Goal: Contribute content: Contribute content

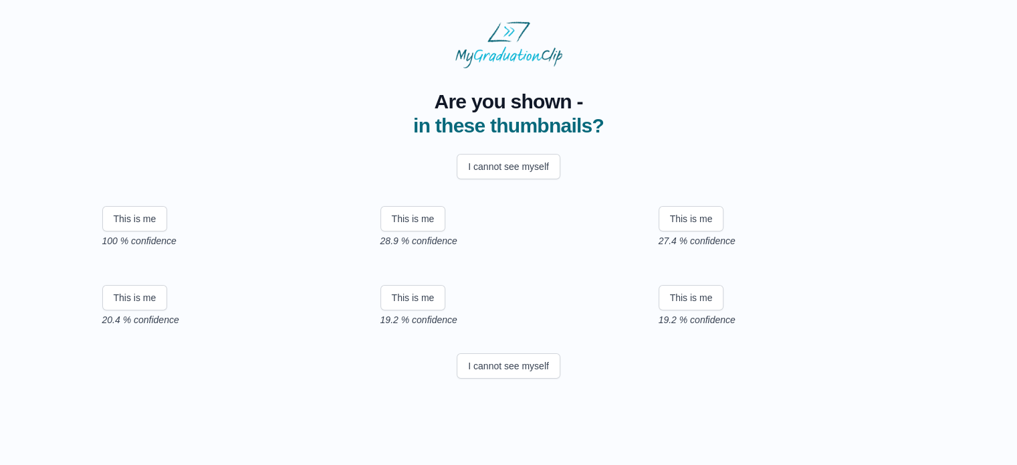
scroll to position [54, 0]
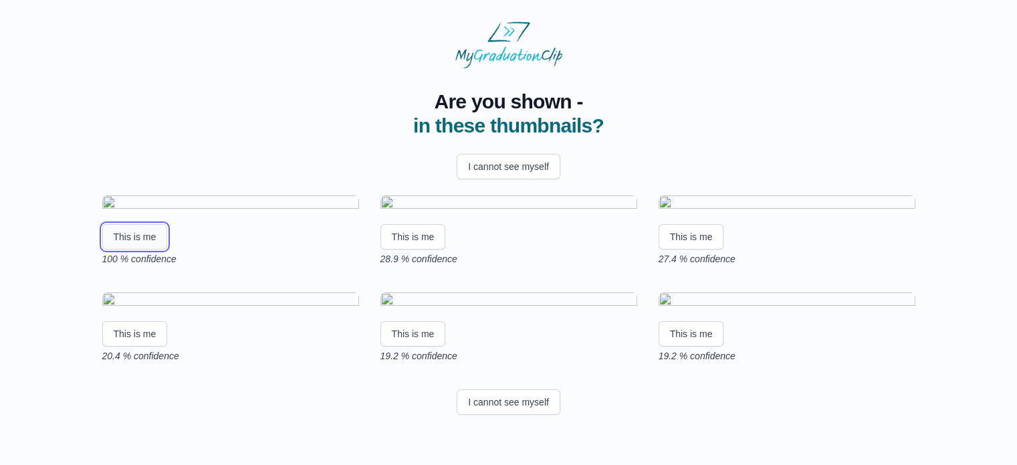
click at [126, 250] on button "This is me" at bounding box center [135, 236] width 66 height 25
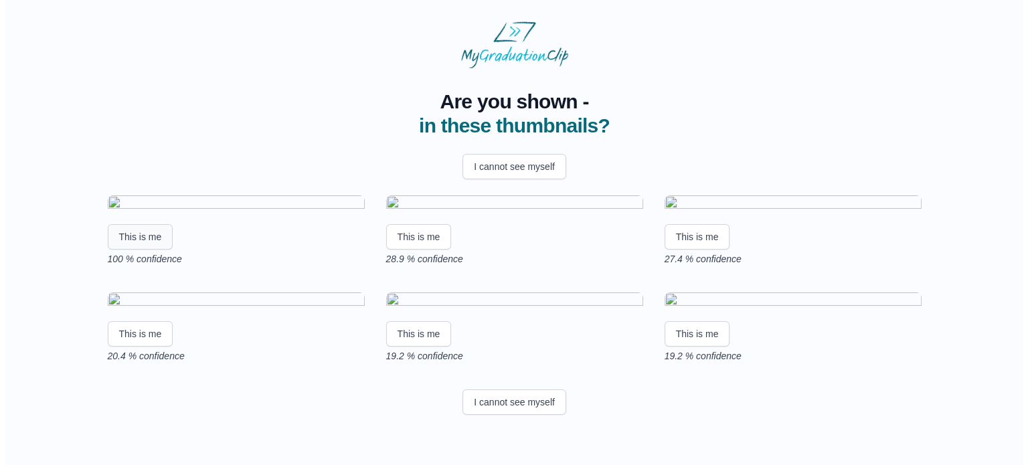
scroll to position [0, 0]
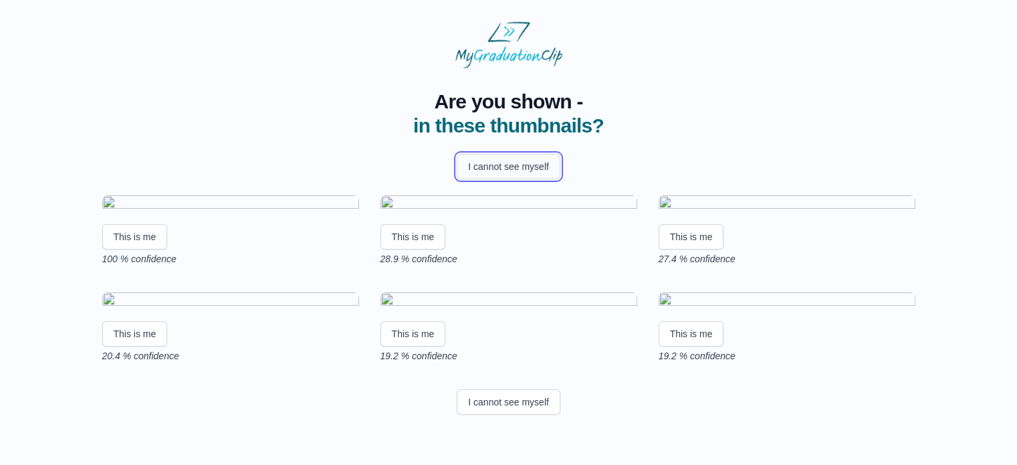
click at [518, 164] on button "I cannot see myself" at bounding box center [509, 166] width 104 height 25
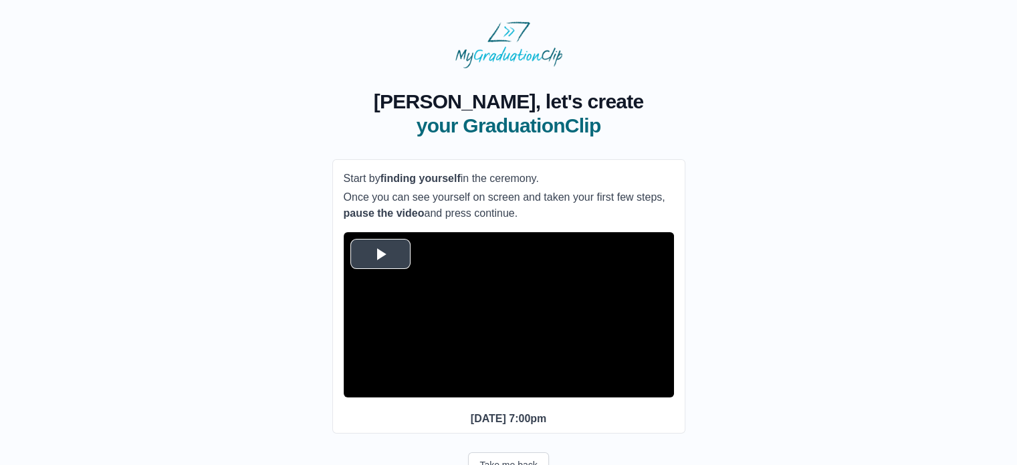
click at [381, 254] on span "Video Player" at bounding box center [381, 254] width 0 height 0
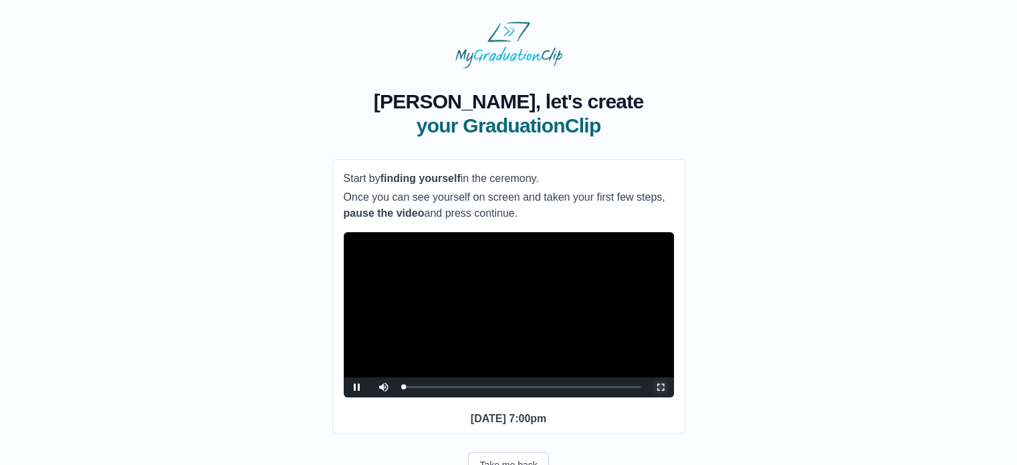
click at [661, 387] on span "Video Player" at bounding box center [661, 387] width 0 height 0
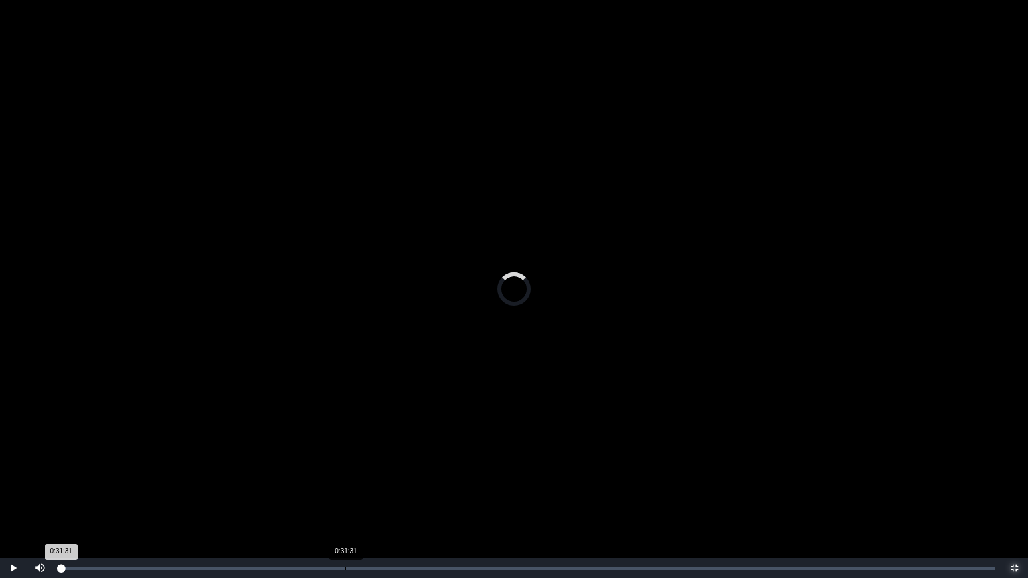
click at [345, 464] on div "Loaded : 0% 0:31:31 0:31:31 Progress : 0%" at bounding box center [527, 568] width 947 height 20
click at [365, 464] on div "Loaded : 0% 0:33:35 0:33:39 Progress : 0%" at bounding box center [527, 568] width 934 height 3
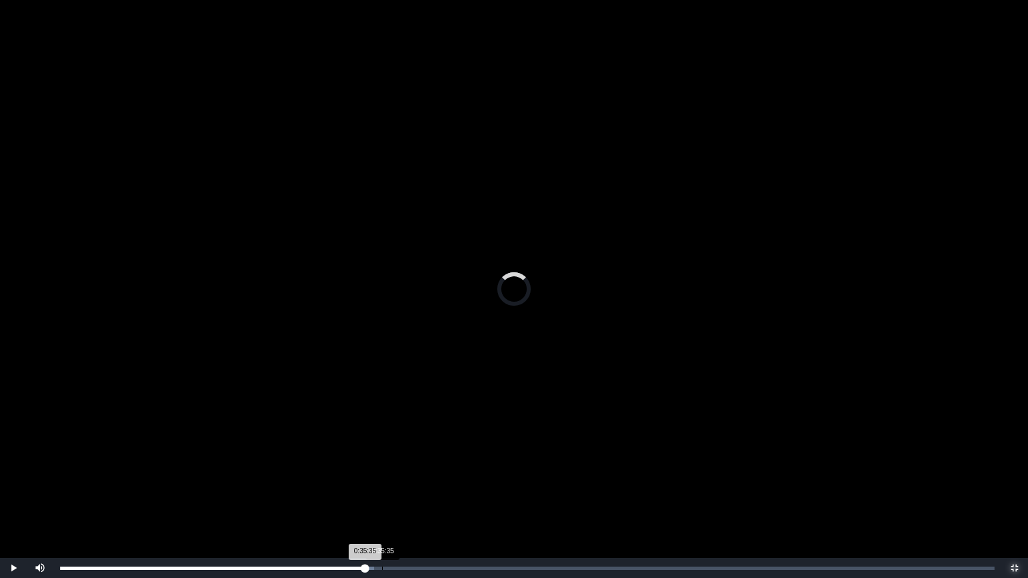
click at [382, 464] on div "Loaded : 0% 0:35:35 0:35:35 Progress : 0%" at bounding box center [527, 568] width 934 height 3
click at [401, 464] on div "Loaded : 0% 0:37:39 0:37:43 Progress : 0%" at bounding box center [527, 568] width 934 height 3
click at [417, 464] on div "Loaded : 0% 0:39:30 0:39:30 Progress : 0%" at bounding box center [527, 568] width 947 height 20
click at [428, 464] on div "Loaded : 0% 0:40:41 0:40:41 Progress : 0%" at bounding box center [527, 568] width 934 height 3
click at [437, 464] on div "0:41:39" at bounding box center [437, 568] width 1 height 3
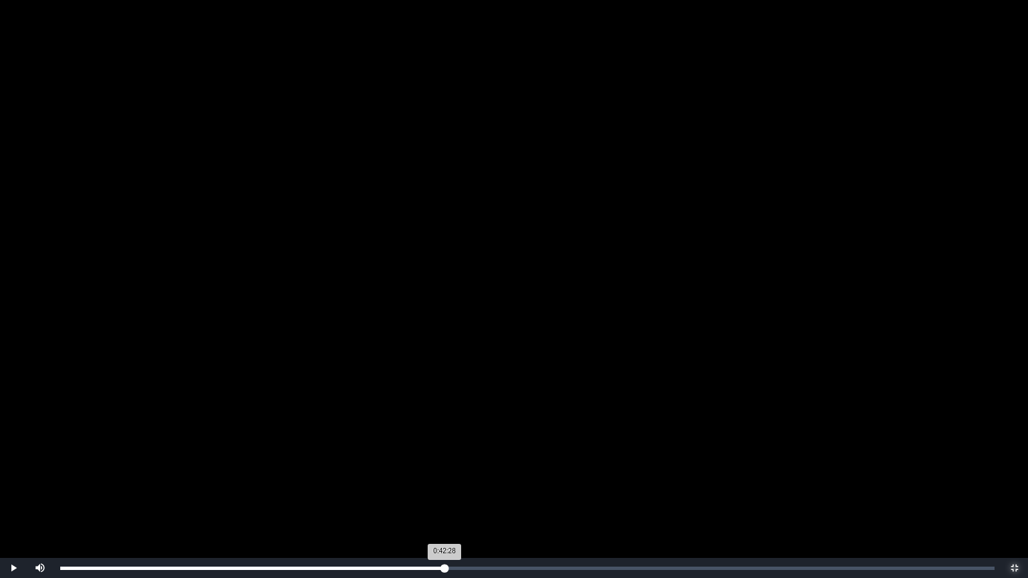
click at [444, 464] on div "Loaded : 0% 0:42:19 0:42:28 Progress : 0%" at bounding box center [527, 568] width 934 height 3
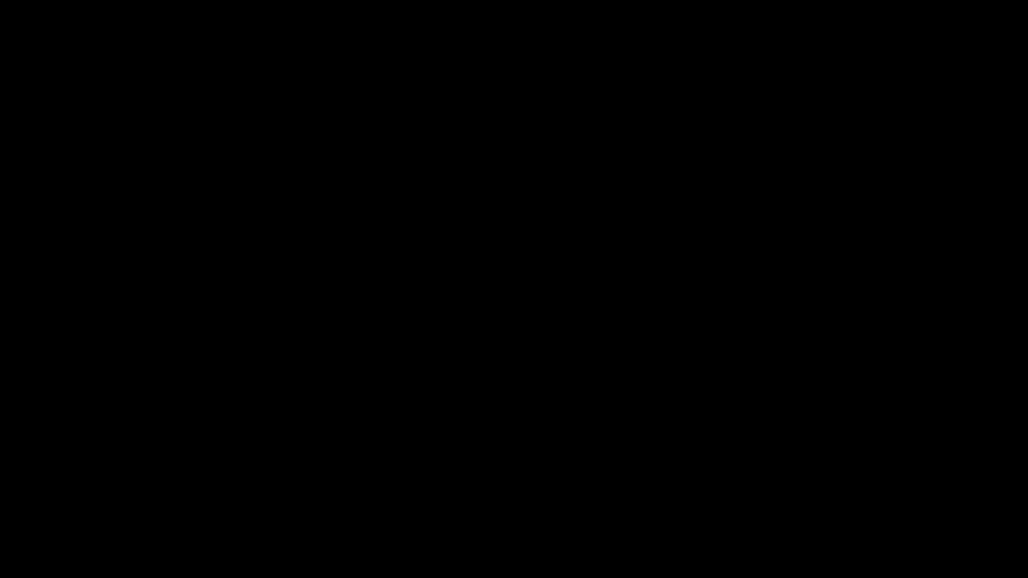
click at [13, 464] on span "Video Player" at bounding box center [13, 568] width 0 height 0
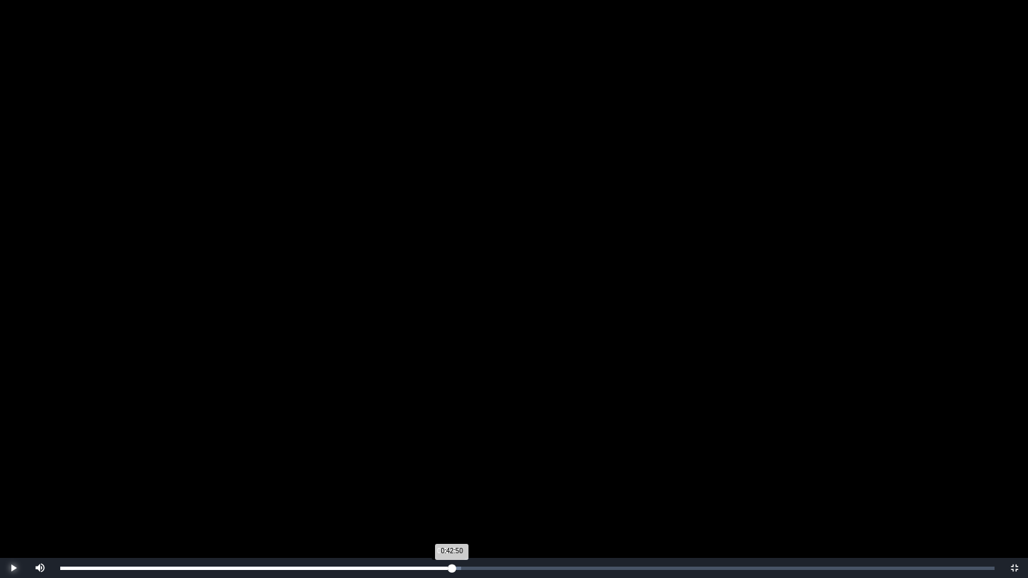
click at [448, 464] on div "0:42:50 Progress : 0%" at bounding box center [255, 568] width 391 height 3
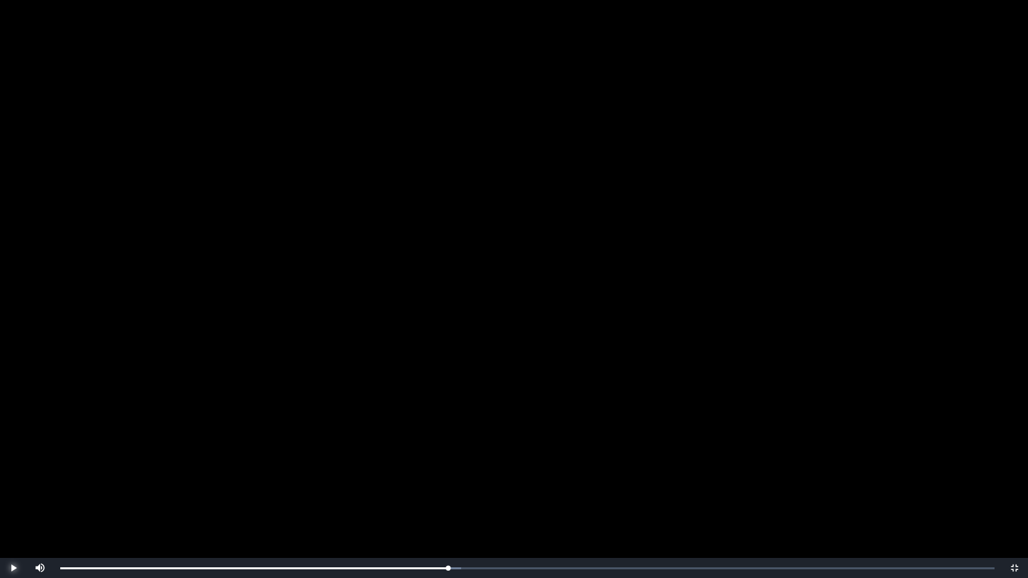
click at [13, 464] on span "Video Player" at bounding box center [13, 568] width 0 height 0
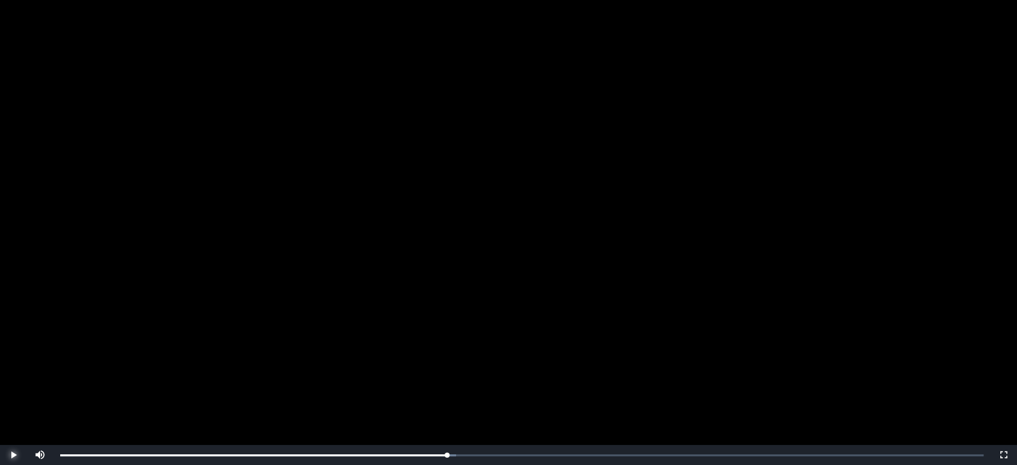
scroll to position [134, 0]
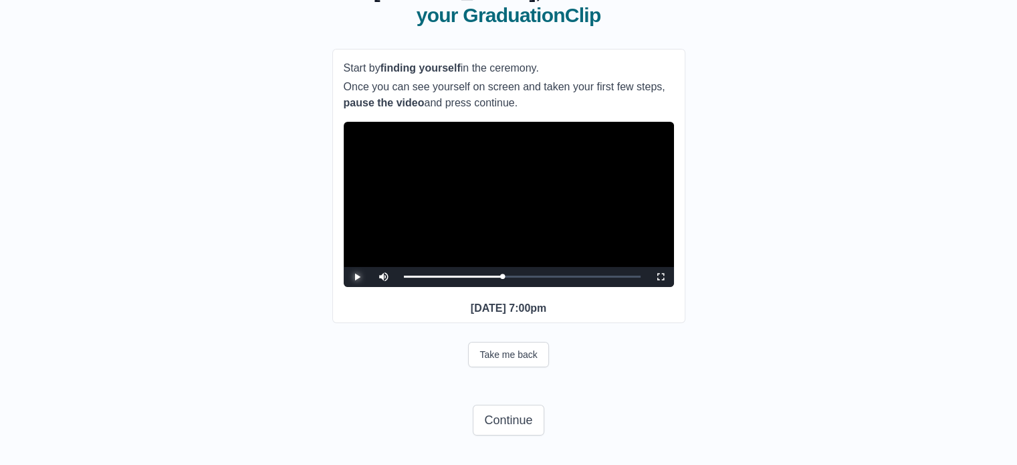
click at [357, 277] on span "Video Player" at bounding box center [357, 277] width 0 height 0
click at [661, 277] on span "Video Player" at bounding box center [661, 277] width 0 height 0
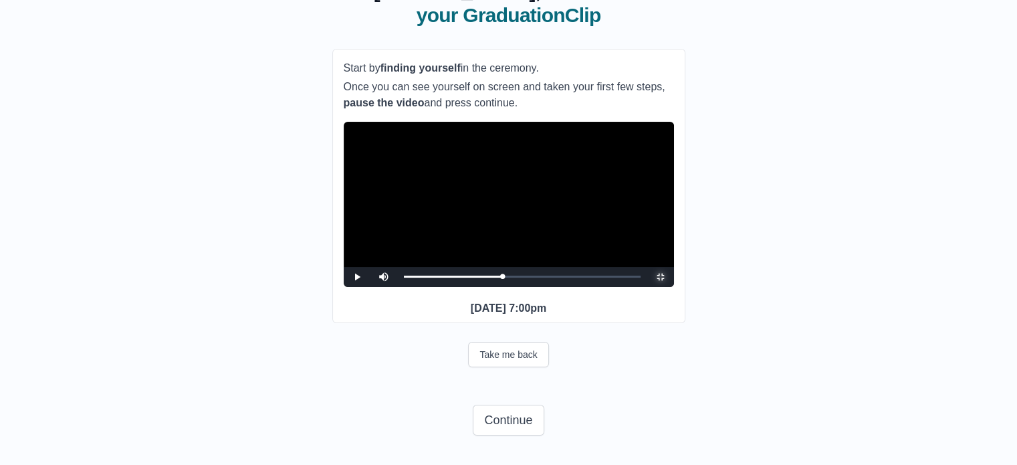
scroll to position [0, 0]
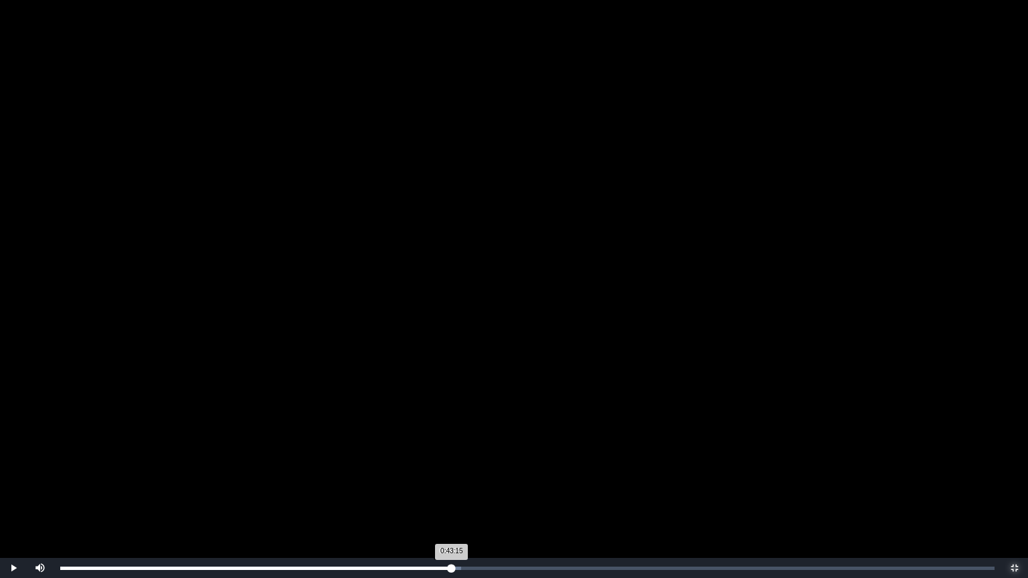
click at [450, 464] on div "0:43:15 Progress : 0%" at bounding box center [255, 568] width 391 height 3
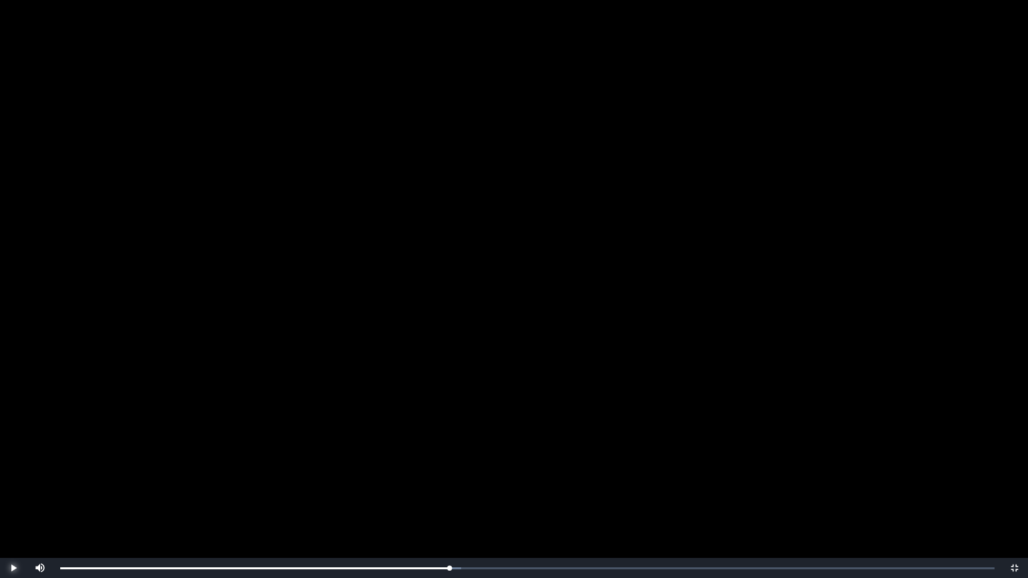
click at [13, 464] on span "Video Player" at bounding box center [13, 568] width 0 height 0
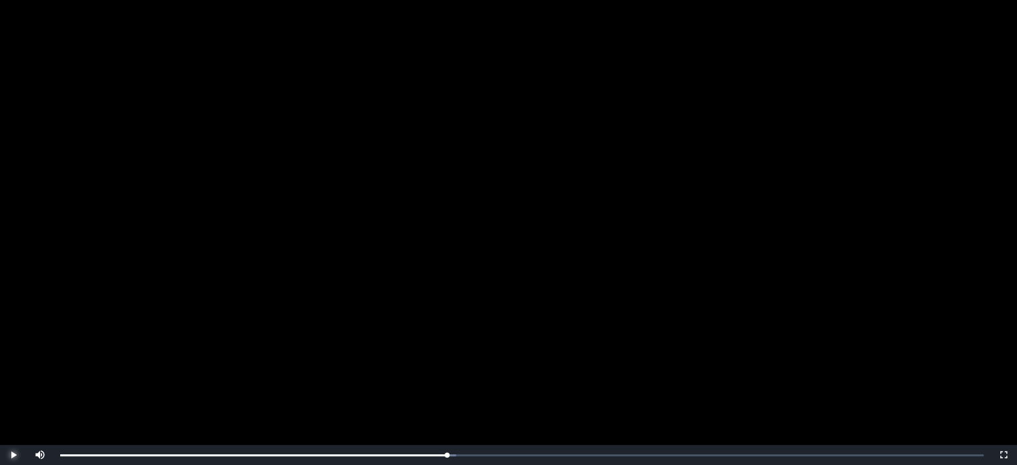
scroll to position [134, 0]
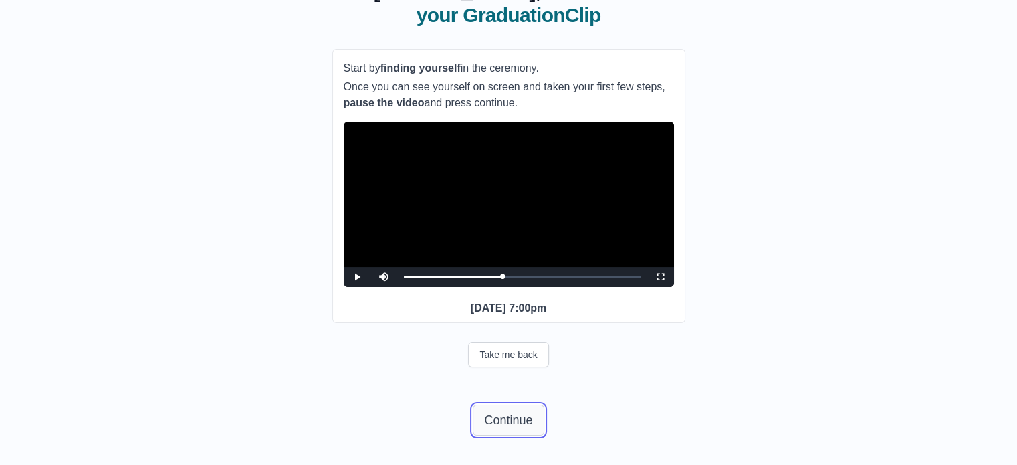
click at [518, 424] on button "Continue" at bounding box center [508, 420] width 71 height 31
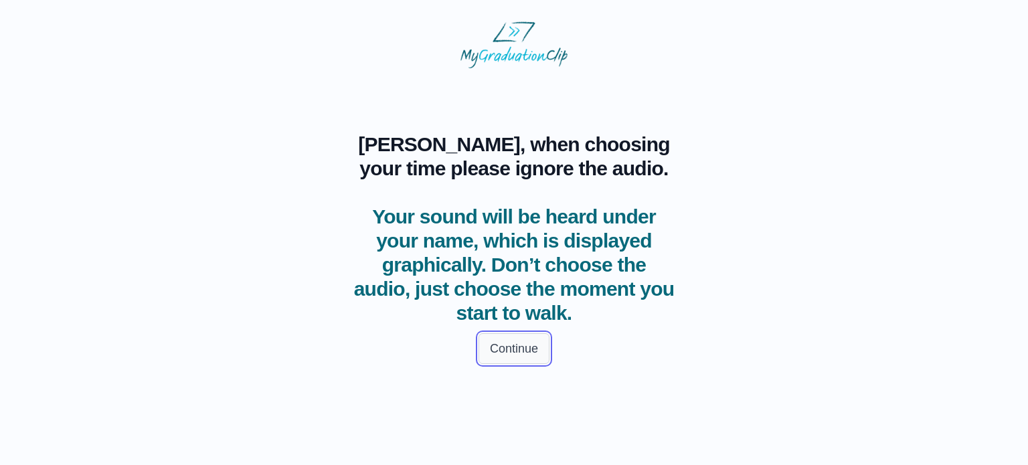
click at [520, 350] on button "Continue" at bounding box center [513, 348] width 71 height 31
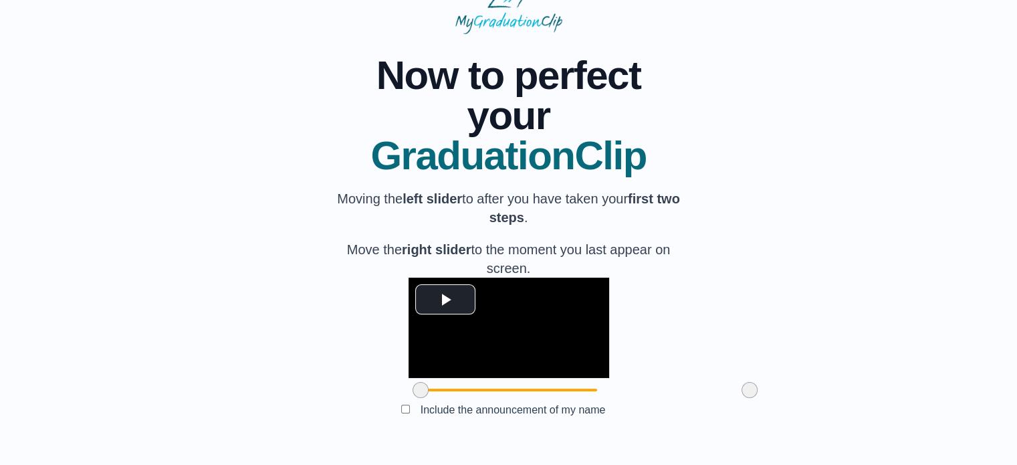
scroll to position [127, 0]
click at [446, 299] on span "Video Player" at bounding box center [446, 299] width 0 height 0
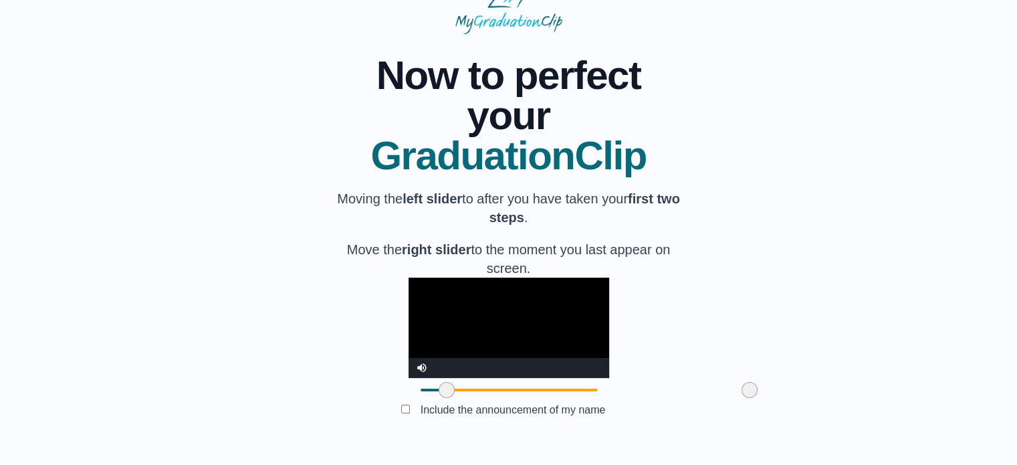
drag, startPoint x: 346, startPoint y: 398, endPoint x: 372, endPoint y: 397, distance: 26.1
click at [439, 397] on span at bounding box center [447, 390] width 16 height 16
click at [409, 278] on video "Video Player" at bounding box center [509, 328] width 201 height 100
drag, startPoint x: 369, startPoint y: 393, endPoint x: 417, endPoint y: 395, distance: 48.9
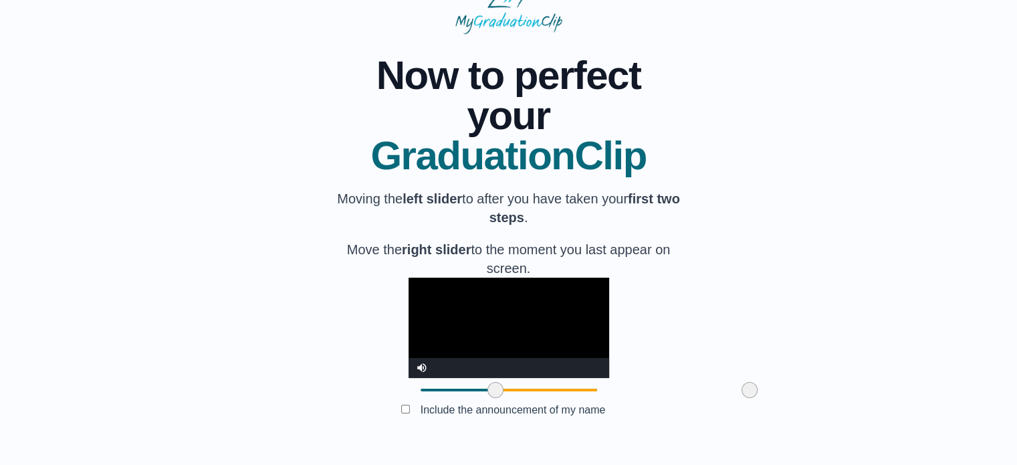
click at [488, 395] on span at bounding box center [496, 390] width 16 height 16
click at [409, 321] on video "Video Player" at bounding box center [509, 328] width 201 height 100
drag, startPoint x: 677, startPoint y: 395, endPoint x: 591, endPoint y: 393, distance: 86.3
click at [656, 393] on span at bounding box center [664, 390] width 16 height 16
click at [555, 318] on video "Video Player" at bounding box center [509, 328] width 201 height 100
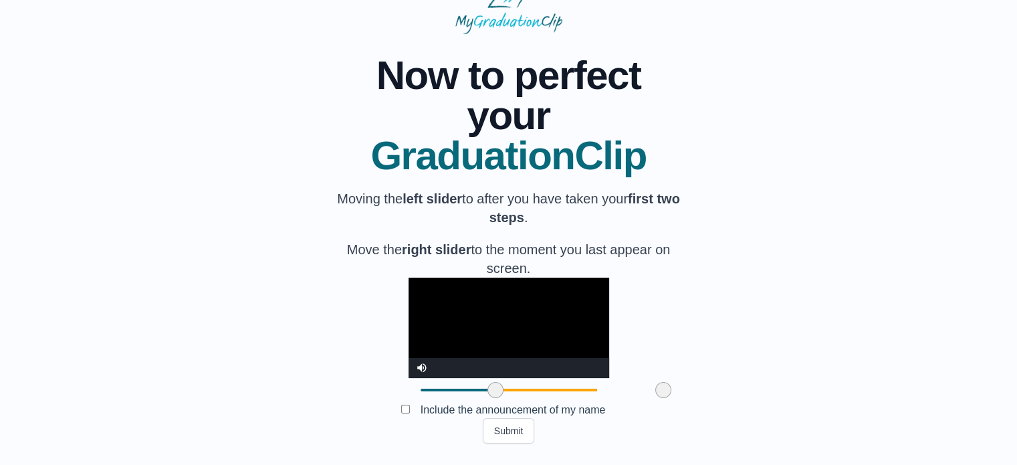
click at [555, 318] on video "Video Player" at bounding box center [509, 328] width 201 height 100
drag, startPoint x: 584, startPoint y: 395, endPoint x: 595, endPoint y: 395, distance: 11.4
click at [667, 395] on span at bounding box center [675, 390] width 16 height 16
click at [514, 322] on video "Video Player" at bounding box center [509, 328] width 201 height 100
click at [596, 364] on div "Video Player" at bounding box center [522, 368] width 174 height 20
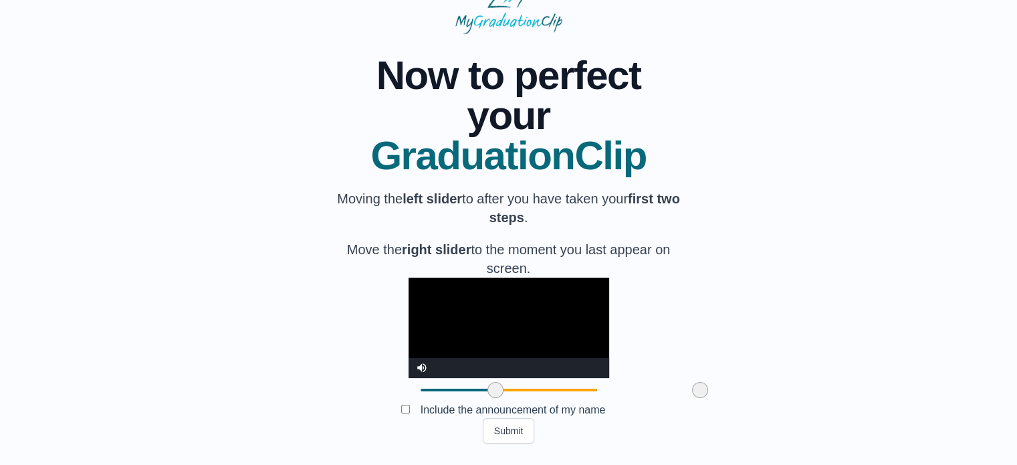
drag, startPoint x: 597, startPoint y: 399, endPoint x: 623, endPoint y: 401, distance: 25.5
click at [692, 398] on span at bounding box center [700, 390] width 16 height 16
click at [411, 315] on video "Video Player" at bounding box center [509, 328] width 201 height 100
click at [415, 295] on video "Video Player" at bounding box center [509, 328] width 201 height 100
click at [609, 306] on video "Video Player" at bounding box center [509, 328] width 201 height 100
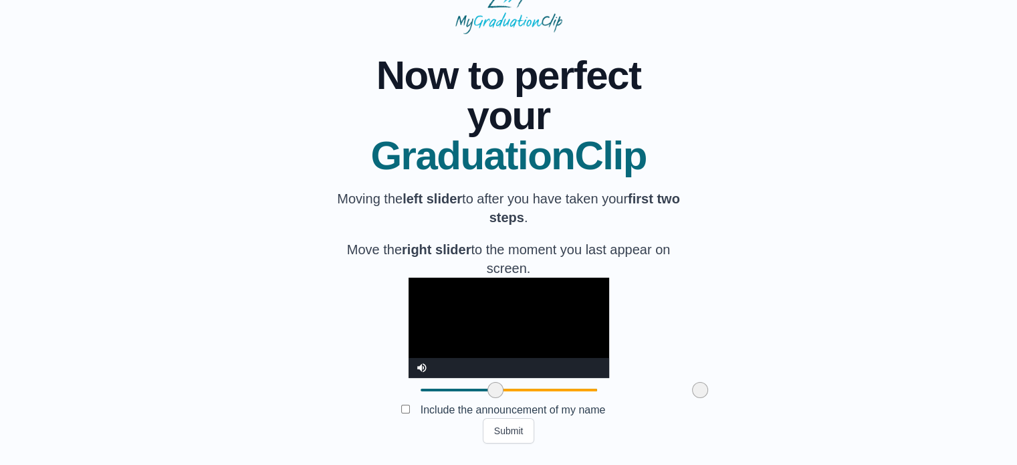
click at [488, 396] on span at bounding box center [496, 390] width 16 height 16
click at [480, 288] on video "Video Player" at bounding box center [509, 328] width 201 height 100
click at [508, 319] on video "Video Player" at bounding box center [509, 328] width 201 height 100
drag, startPoint x: 420, startPoint y: 398, endPoint x: 438, endPoint y: 393, distance: 18.7
click at [506, 393] on span at bounding box center [514, 390] width 16 height 16
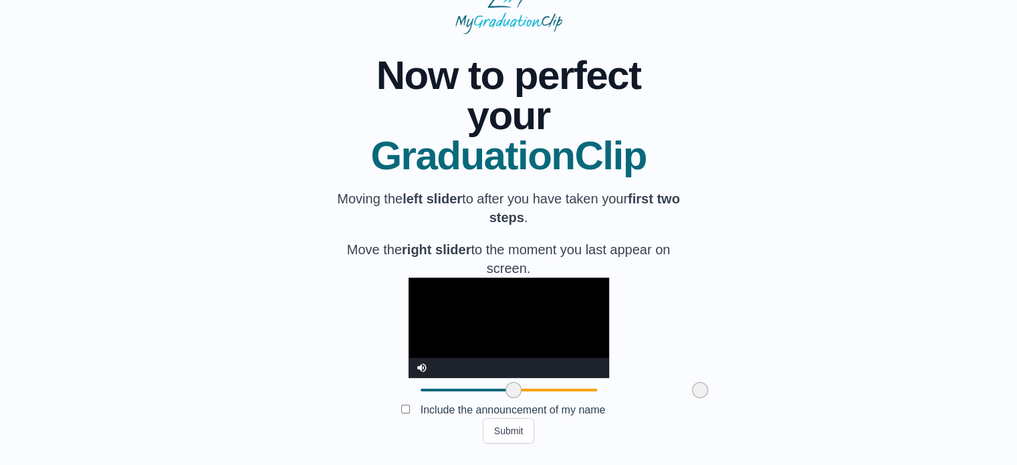
click at [445, 320] on video "Video Player" at bounding box center [509, 328] width 201 height 100
click at [550, 304] on video "Video Player" at bounding box center [509, 328] width 201 height 100
drag, startPoint x: 625, startPoint y: 399, endPoint x: 618, endPoint y: 388, distance: 13.2
click at [686, 388] on span at bounding box center [694, 390] width 16 height 16
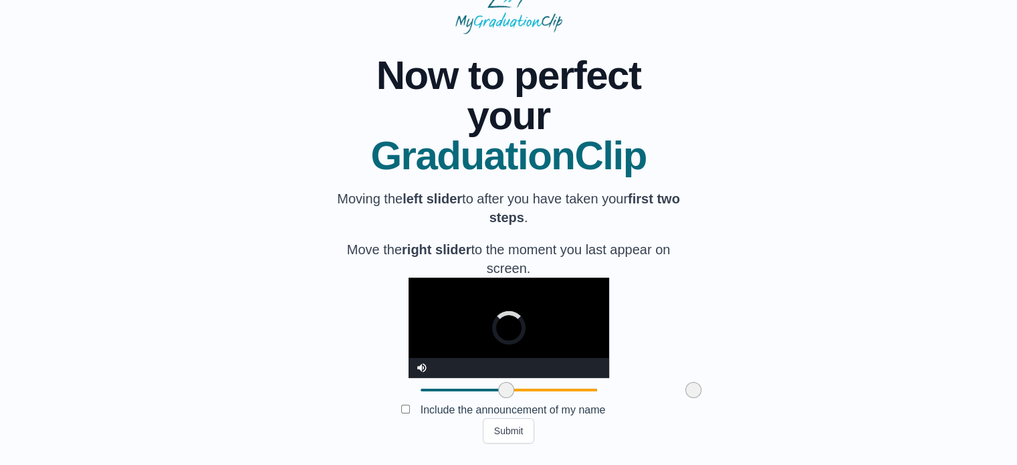
click at [498, 387] on span at bounding box center [506, 390] width 16 height 16
click at [450, 320] on video "Video Player" at bounding box center [509, 328] width 201 height 100
click at [506, 430] on button "Submit" at bounding box center [509, 430] width 52 height 25
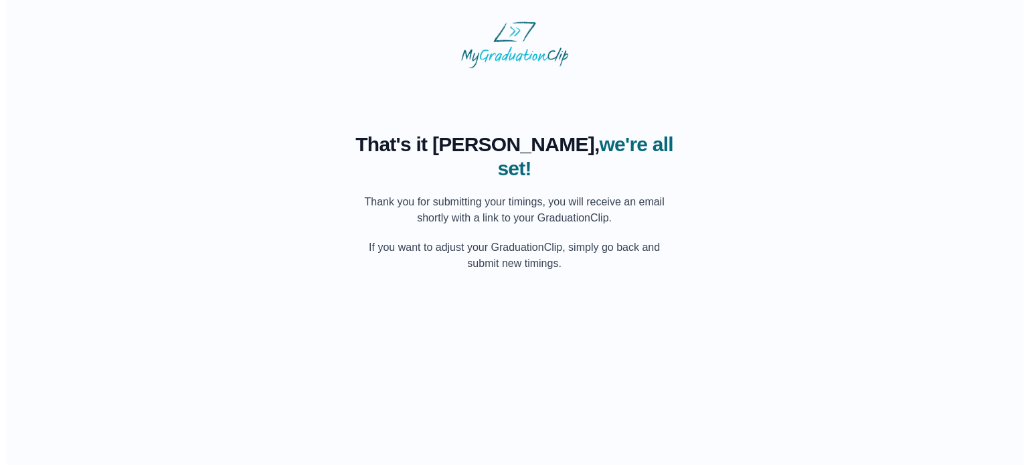
scroll to position [0, 0]
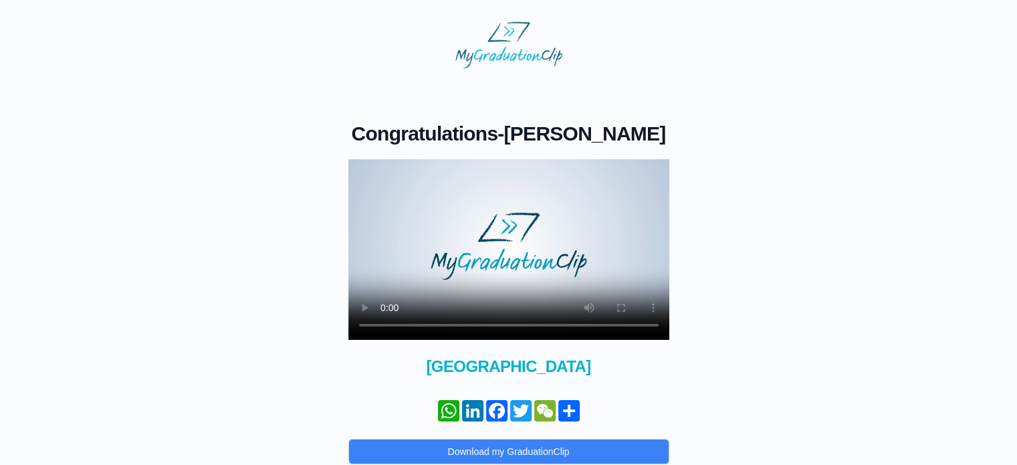
click at [505, 225] on video at bounding box center [509, 249] width 321 height 181
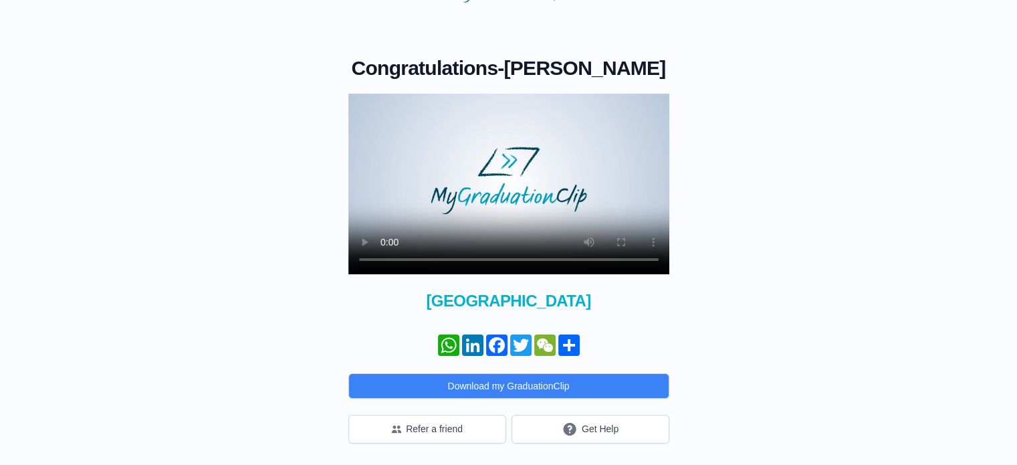
click at [421, 176] on video at bounding box center [509, 184] width 321 height 181
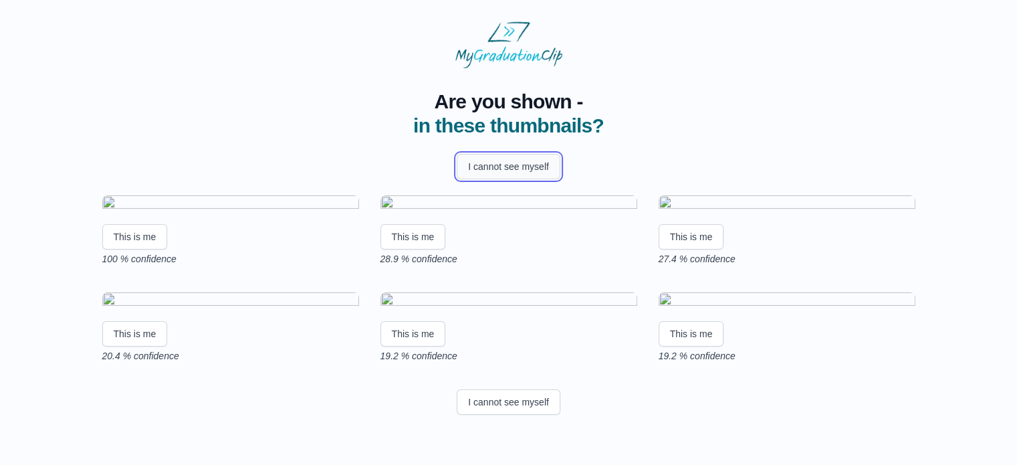
click at [505, 163] on button "I cannot see myself" at bounding box center [509, 166] width 104 height 25
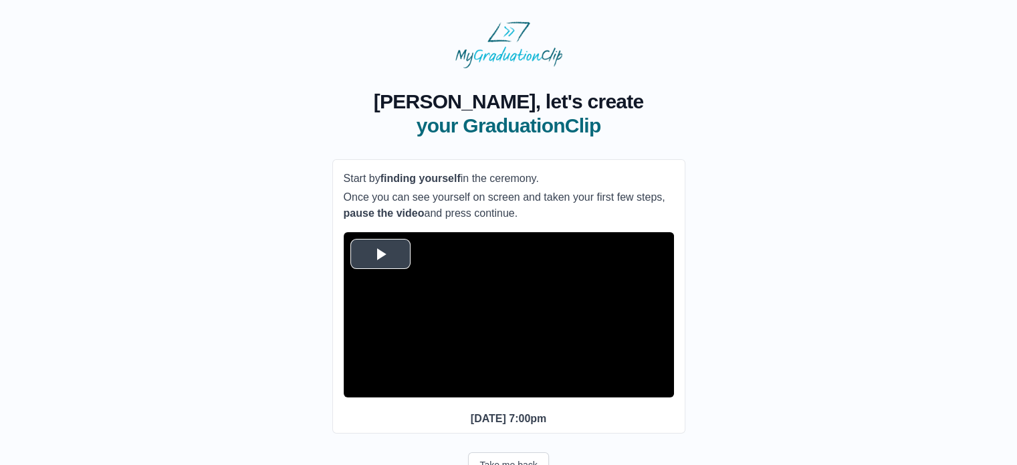
click at [381, 254] on span "Video Player" at bounding box center [381, 254] width 0 height 0
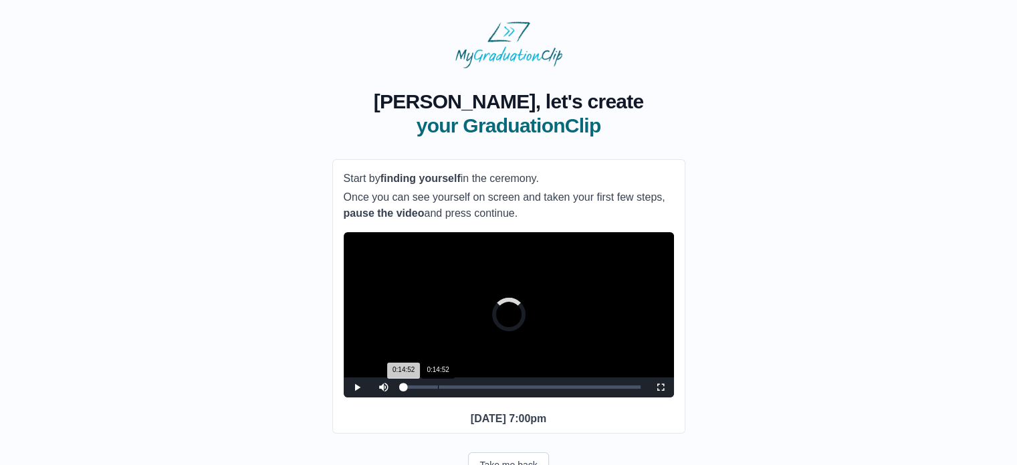
click at [438, 389] on div "0:14:52" at bounding box center [438, 386] width 1 height 3
click at [492, 389] on div "0:38:13" at bounding box center [492, 386] width 1 height 3
click at [500, 397] on div "Loaded : 0% 0:42:00 0:42:00 Progress : 0%" at bounding box center [522, 387] width 250 height 20
click at [661, 387] on span "Video Player" at bounding box center [661, 387] width 0 height 0
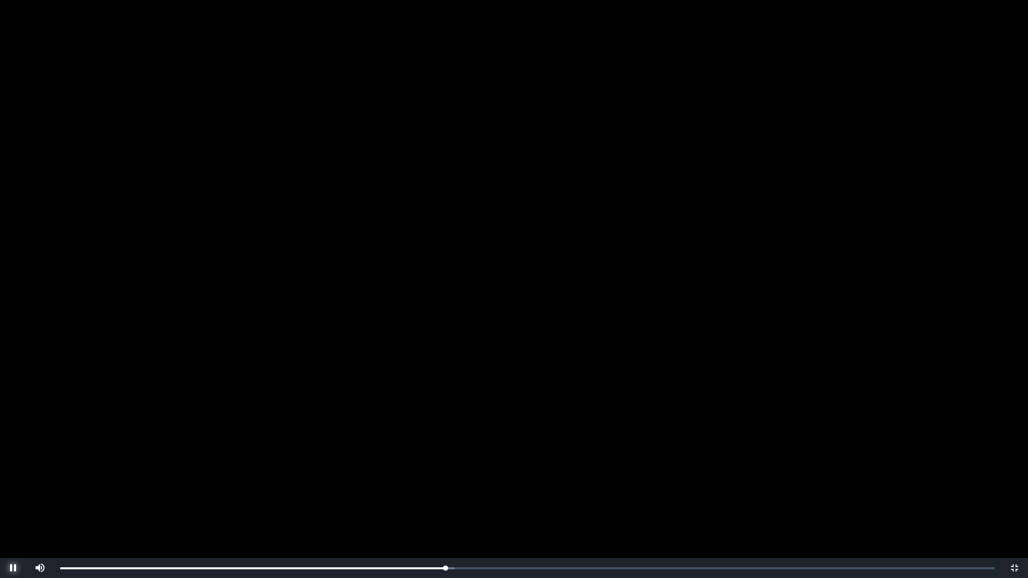
click at [13, 464] on span "Video Player" at bounding box center [13, 568] width 0 height 0
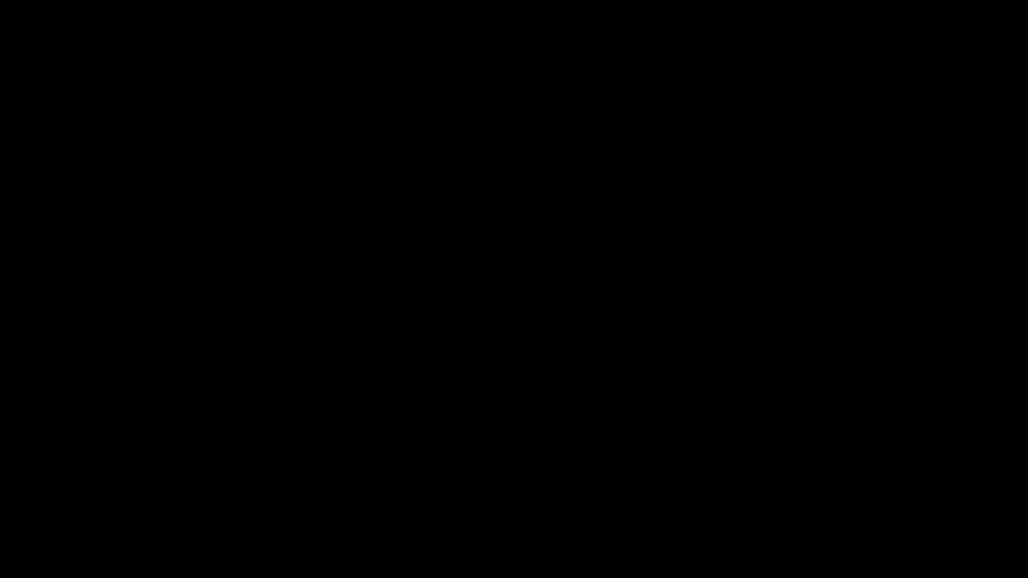
click at [13, 464] on span "Video Player" at bounding box center [13, 568] width 0 height 0
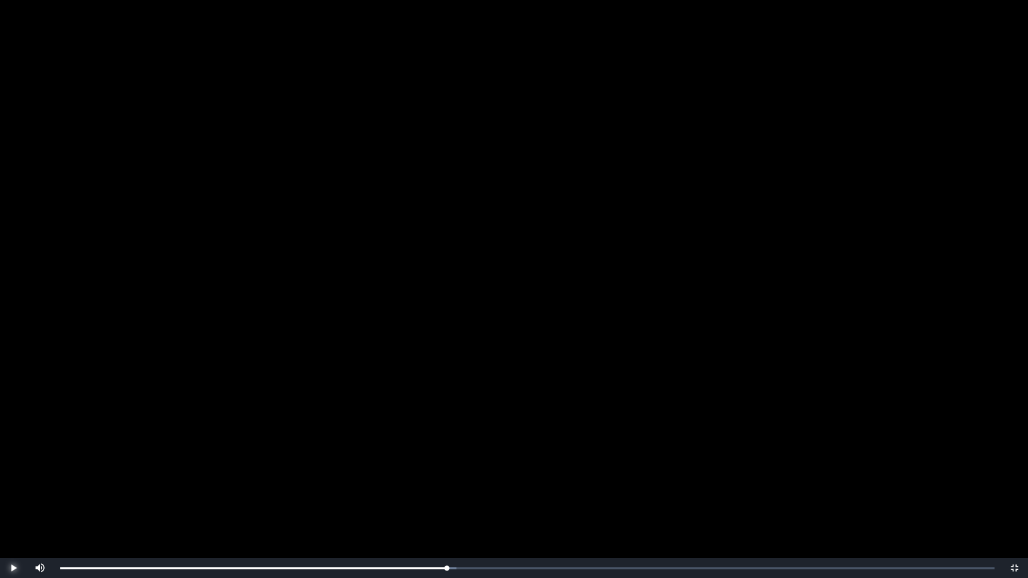
click at [13, 464] on span "Video Player" at bounding box center [13, 568] width 0 height 0
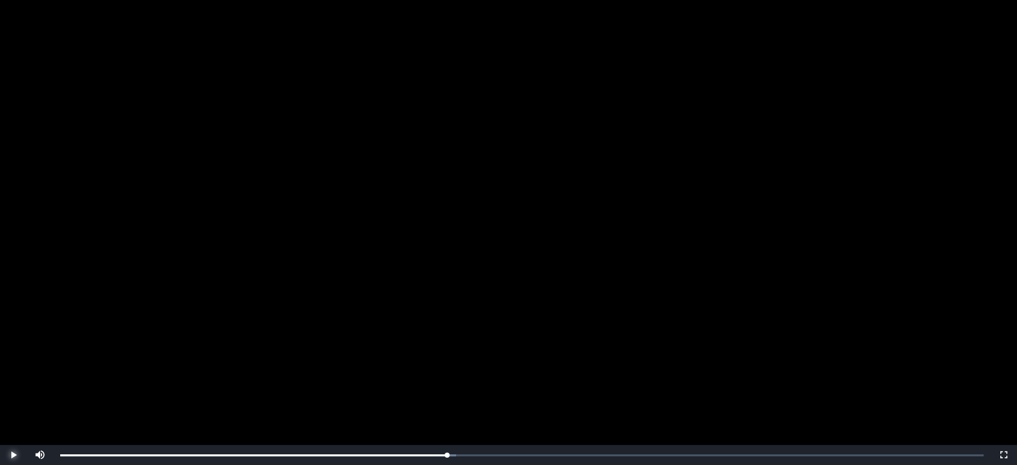
scroll to position [134, 0]
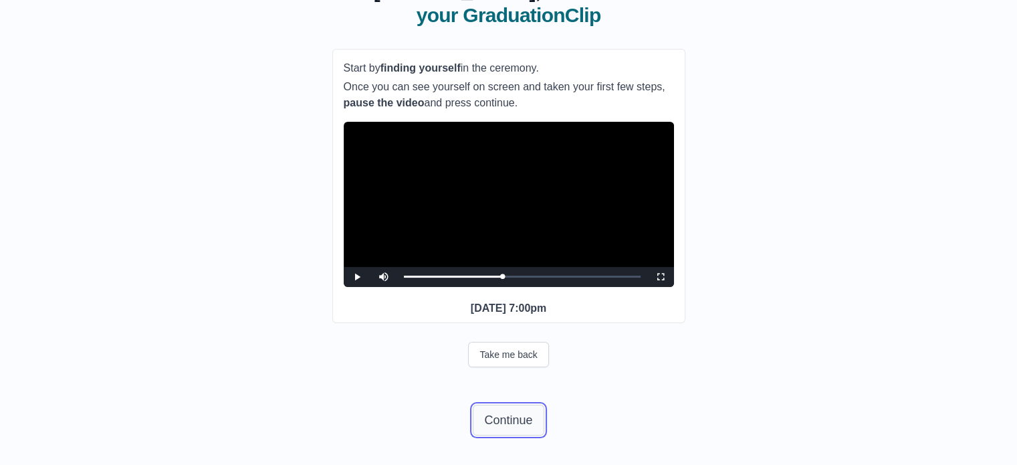
click at [514, 420] on button "Continue" at bounding box center [508, 420] width 71 height 31
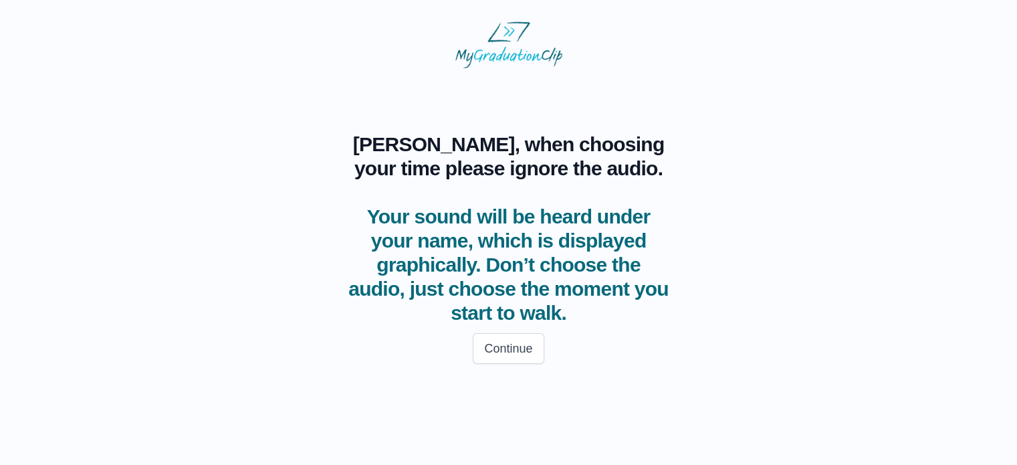
scroll to position [0, 0]
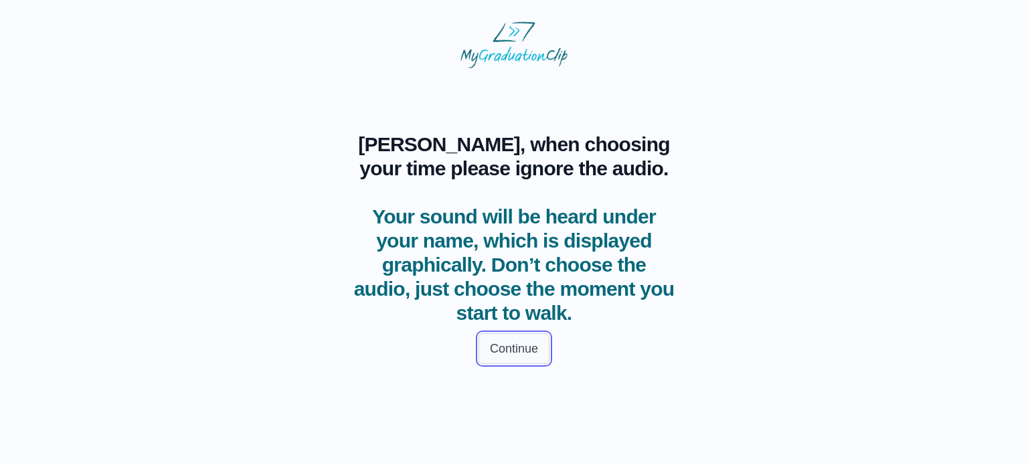
click at [510, 352] on button "Continue" at bounding box center [513, 348] width 71 height 31
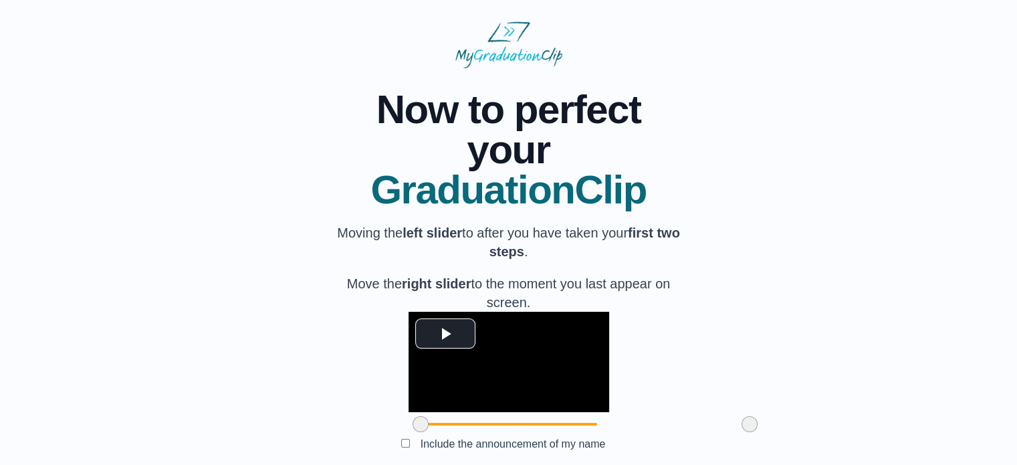
scroll to position [132, 0]
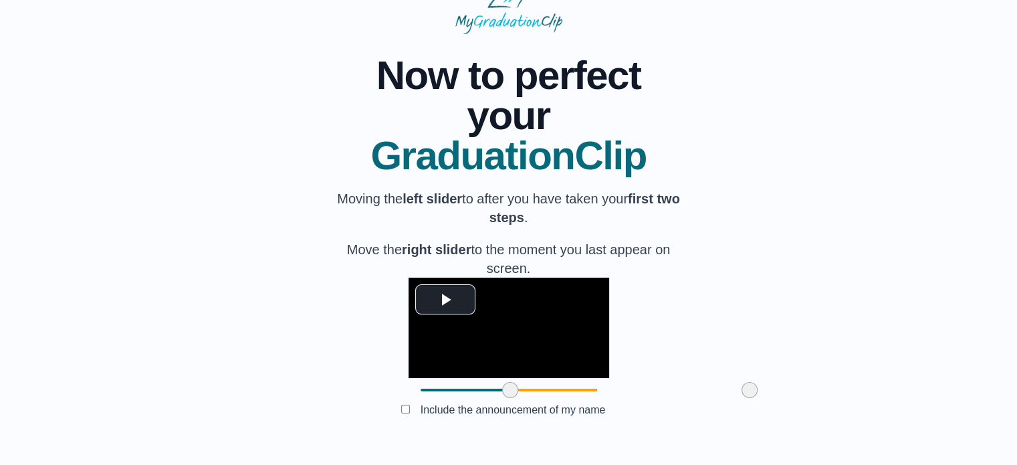
drag, startPoint x: 347, startPoint y: 390, endPoint x: 437, endPoint y: 399, distance: 90.1
click at [498, 399] on div at bounding box center [510, 390] width 24 height 24
drag, startPoint x: 672, startPoint y: 390, endPoint x: 575, endPoint y: 388, distance: 97.0
click at [645, 388] on span at bounding box center [653, 390] width 16 height 16
click at [506, 433] on button "Submit" at bounding box center [509, 430] width 52 height 25
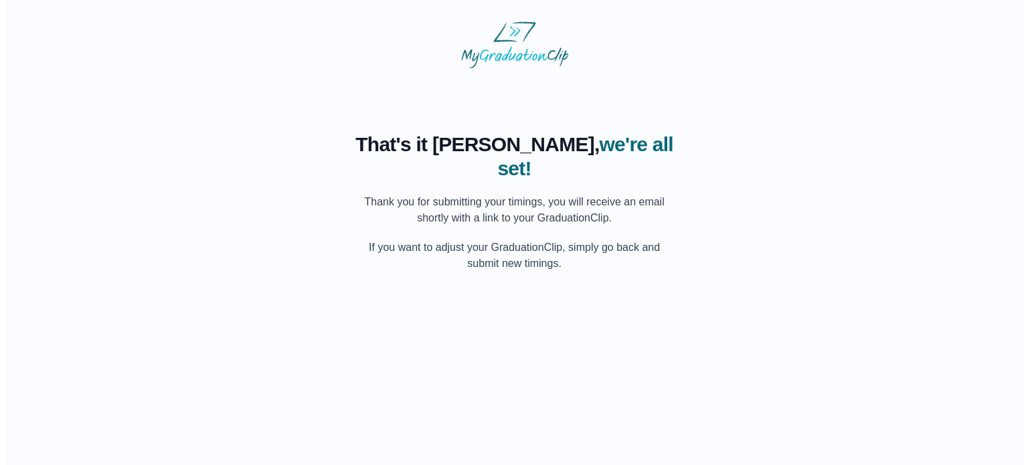
scroll to position [0, 0]
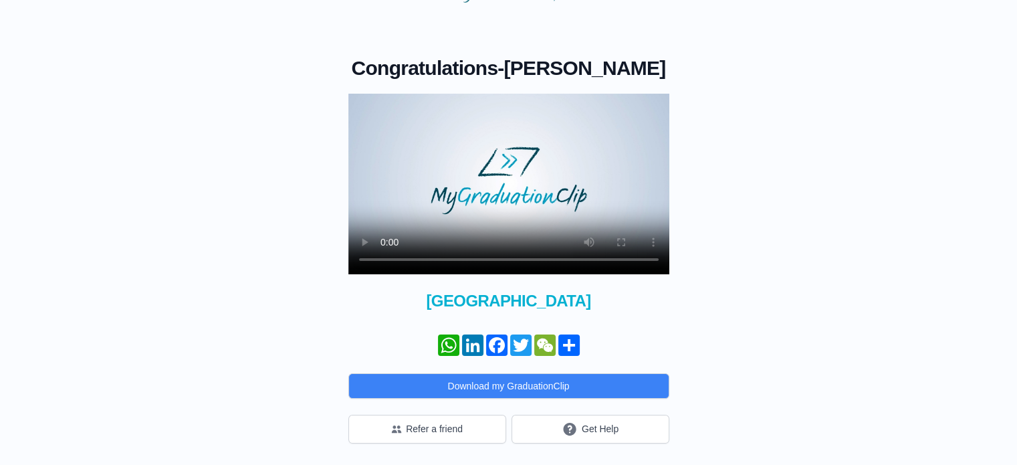
scroll to position [88, 0]
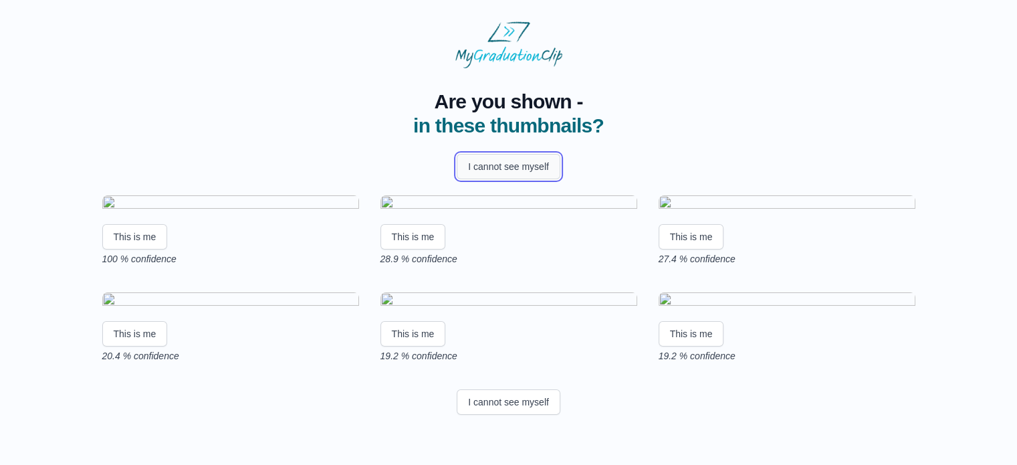
click at [501, 175] on button "I cannot see myself" at bounding box center [509, 166] width 104 height 25
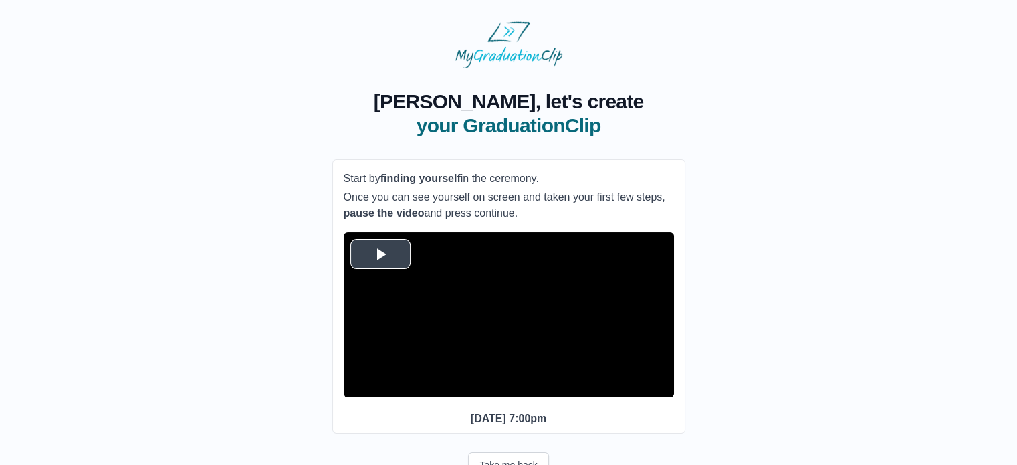
click at [381, 254] on span "Video Player" at bounding box center [381, 254] width 0 height 0
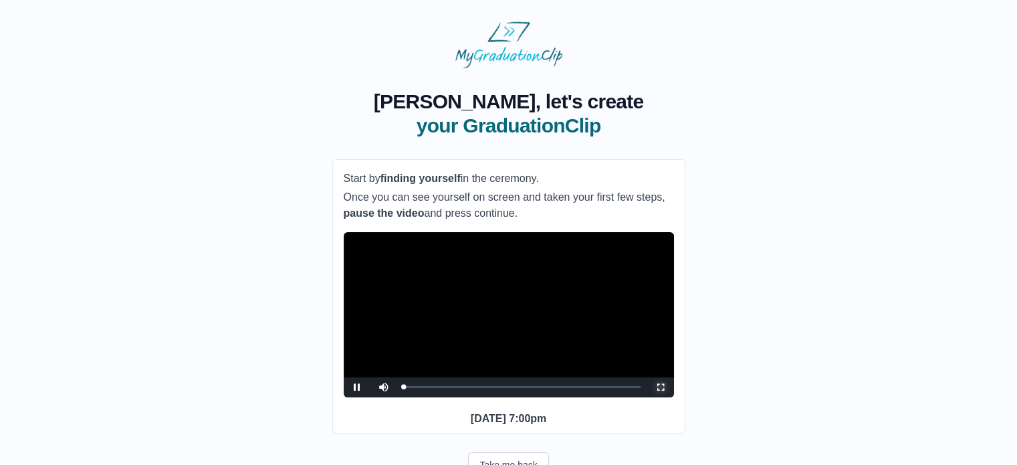
click at [661, 387] on span "Video Player" at bounding box center [661, 387] width 0 height 0
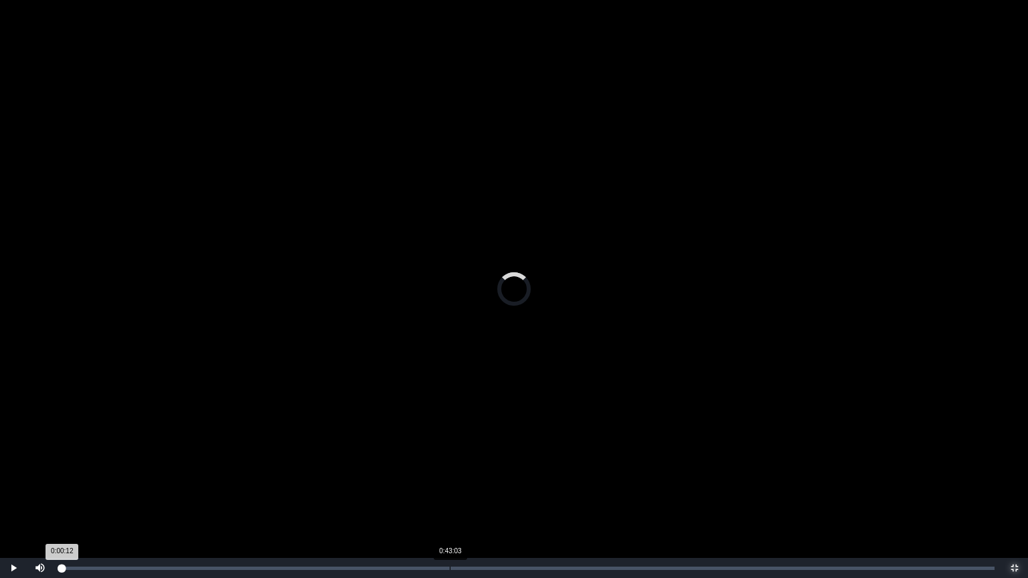
click at [450, 464] on div "Loaded : 0% 0:43:03 0:00:12 Progress : 0%" at bounding box center [527, 568] width 934 height 3
click at [13, 464] on span "Video Player" at bounding box center [13, 568] width 0 height 0
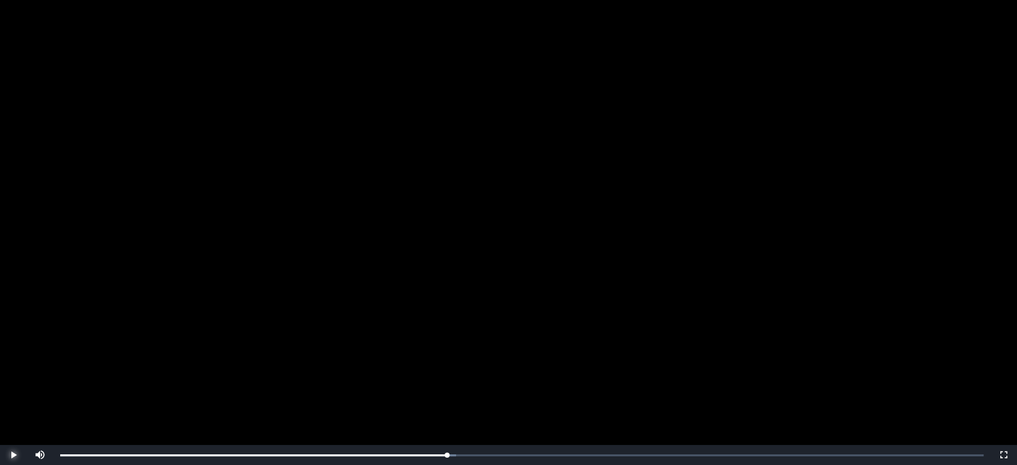
scroll to position [134, 0]
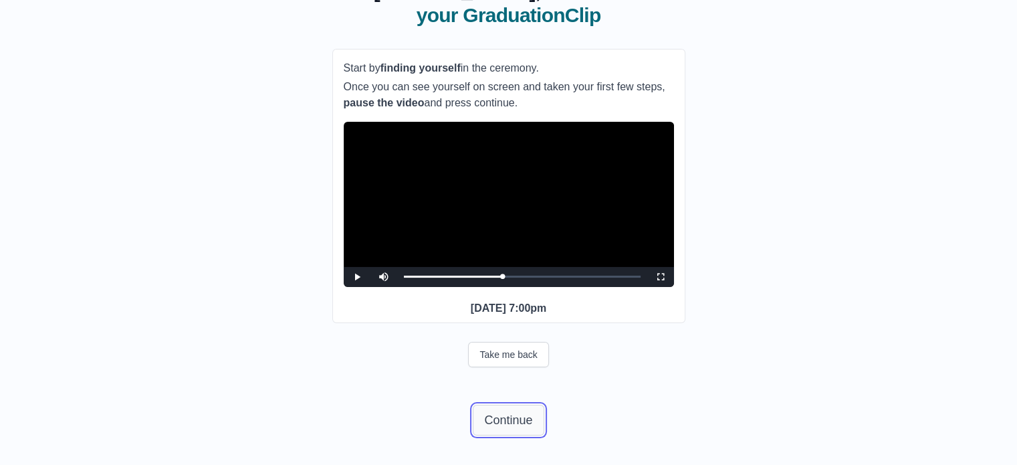
click at [521, 414] on button "Continue" at bounding box center [508, 420] width 71 height 31
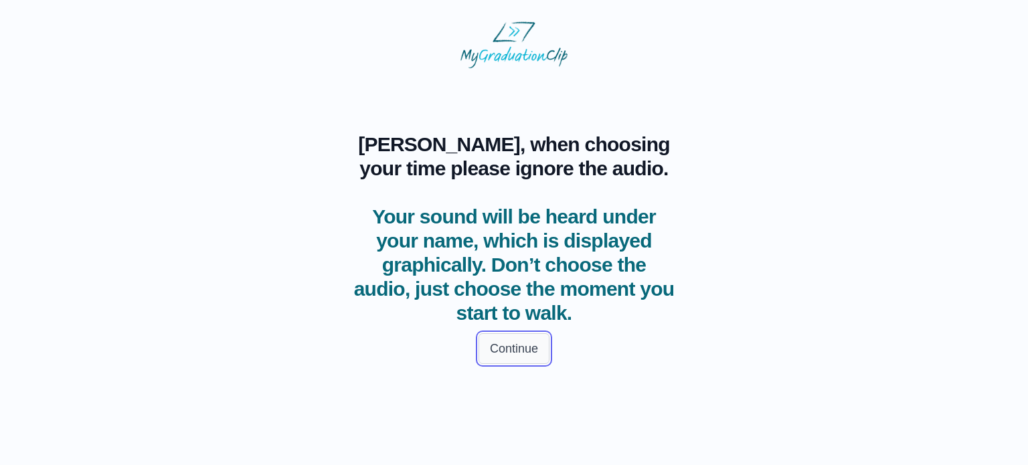
click at [508, 350] on button "Continue" at bounding box center [513, 348] width 71 height 31
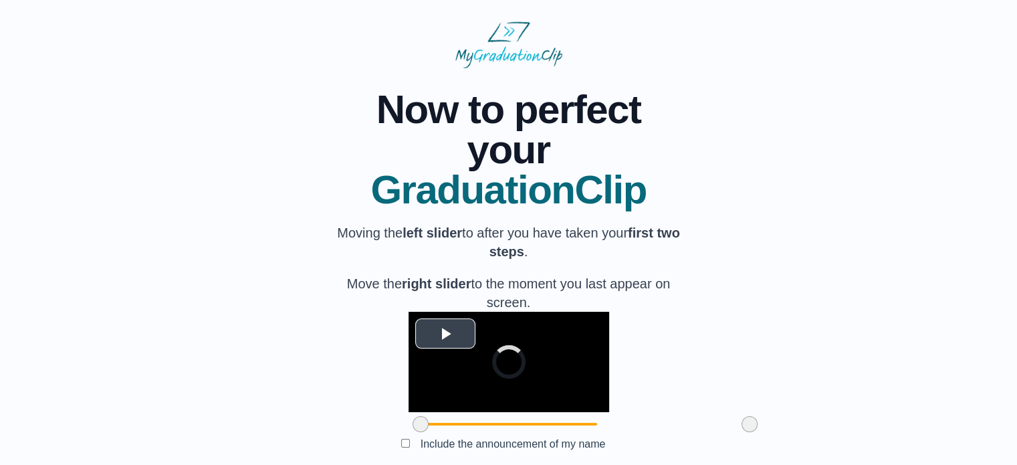
scroll to position [132, 0]
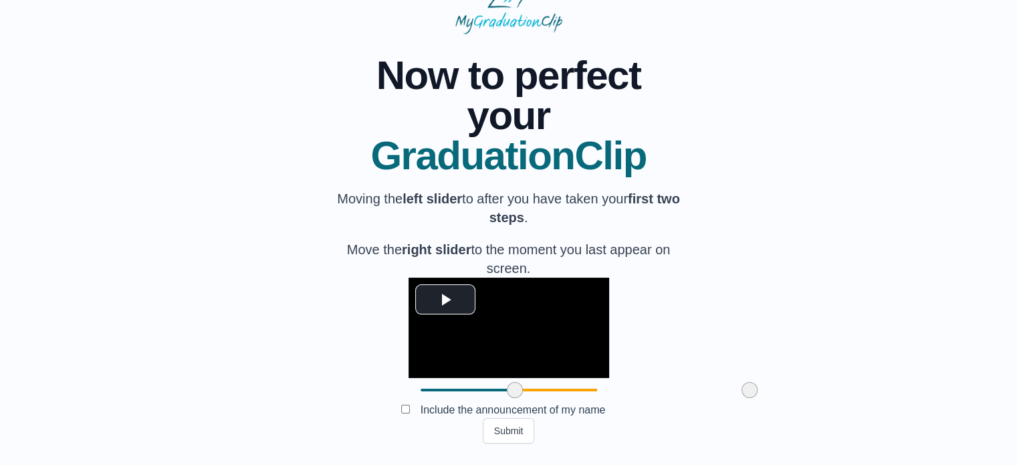
drag, startPoint x: 340, startPoint y: 389, endPoint x: 434, endPoint y: 398, distance: 94.8
click at [503, 398] on div at bounding box center [515, 390] width 24 height 24
click at [504, 389] on span at bounding box center [512, 390] width 16 height 16
drag, startPoint x: 676, startPoint y: 391, endPoint x: 586, endPoint y: 389, distance: 89.6
click at [652, 389] on span at bounding box center [660, 390] width 16 height 16
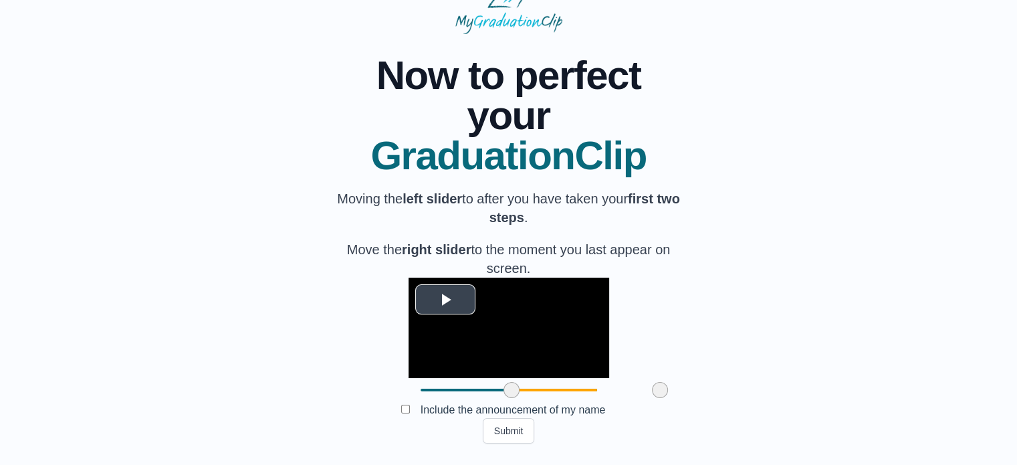
click at [446, 299] on span "Video Player" at bounding box center [446, 299] width 0 height 0
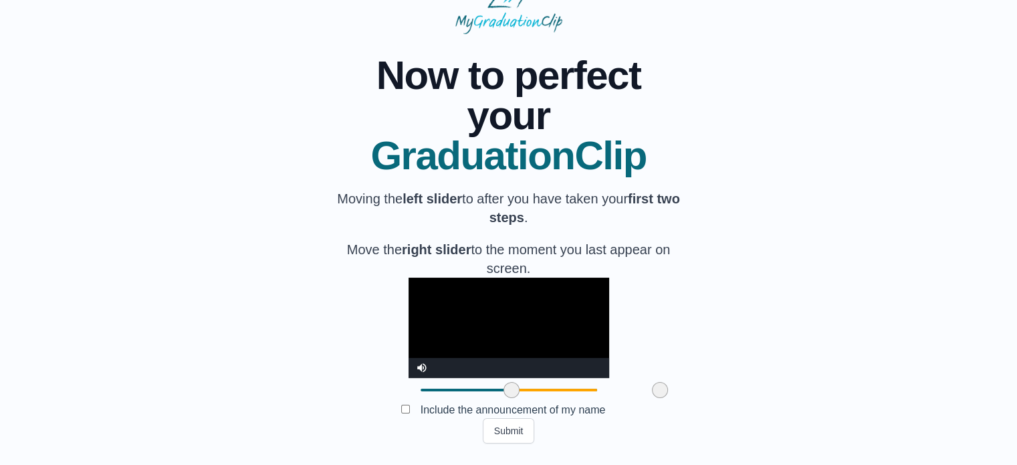
drag, startPoint x: 367, startPoint y: 197, endPoint x: 351, endPoint y: 229, distance: 36.2
click at [409, 278] on video "Video Player" at bounding box center [509, 328] width 201 height 100
click at [516, 438] on button "Submit" at bounding box center [509, 430] width 52 height 25
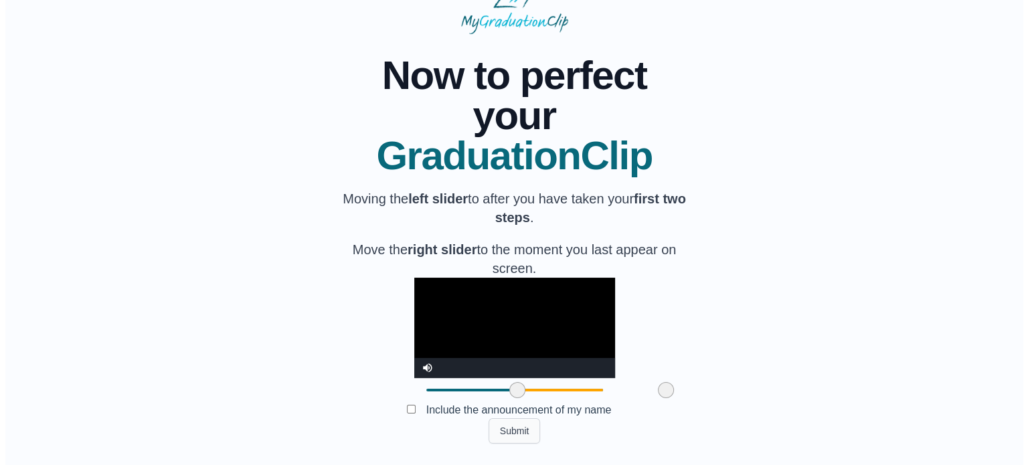
scroll to position [0, 0]
